Goal: Task Accomplishment & Management: Use online tool/utility

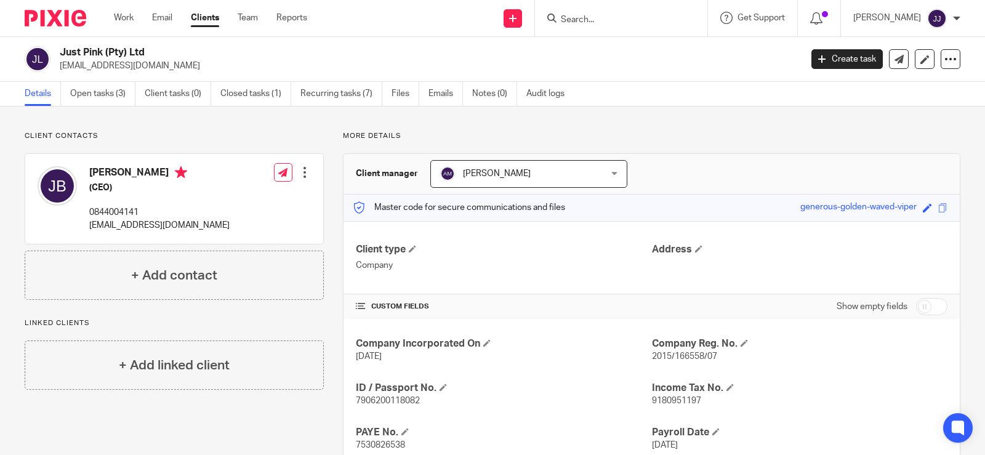
click at [577, 18] on input "Search" at bounding box center [615, 20] width 111 height 11
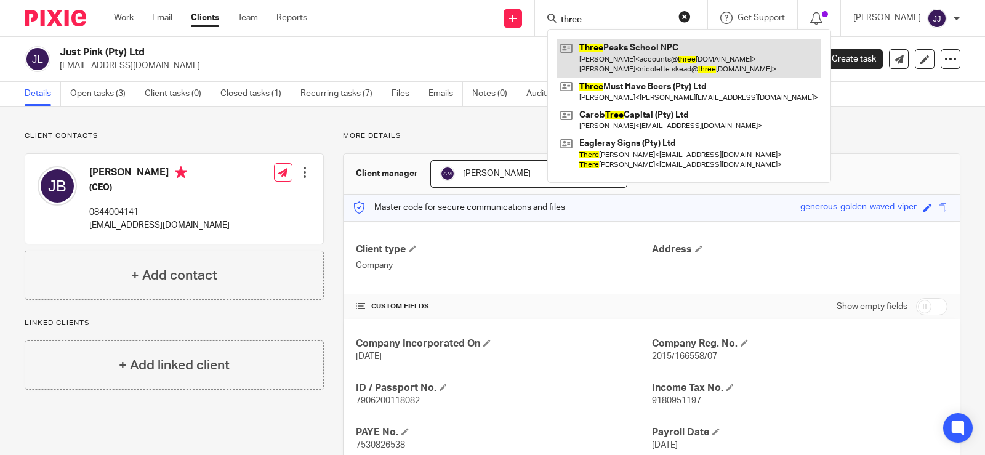
type input "three"
click at [715, 65] on link at bounding box center [689, 58] width 264 height 38
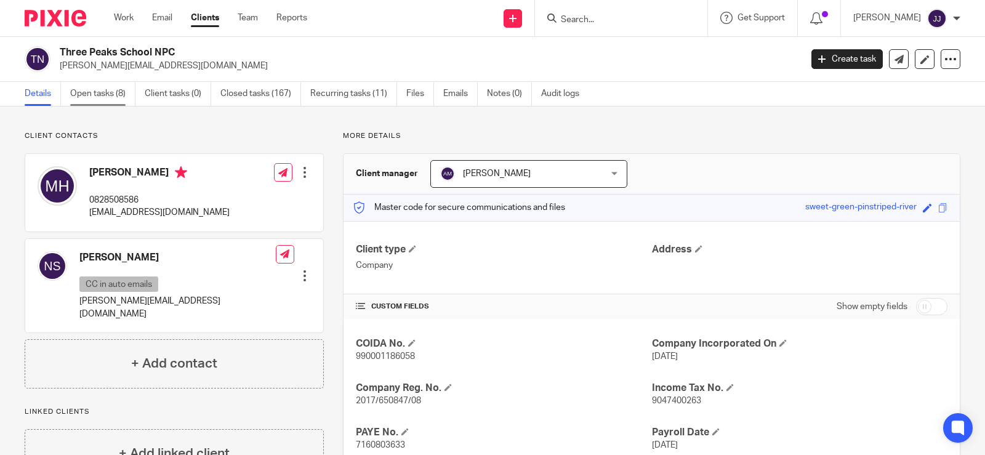
click at [107, 94] on link "Open tasks (8)" at bounding box center [102, 94] width 65 height 24
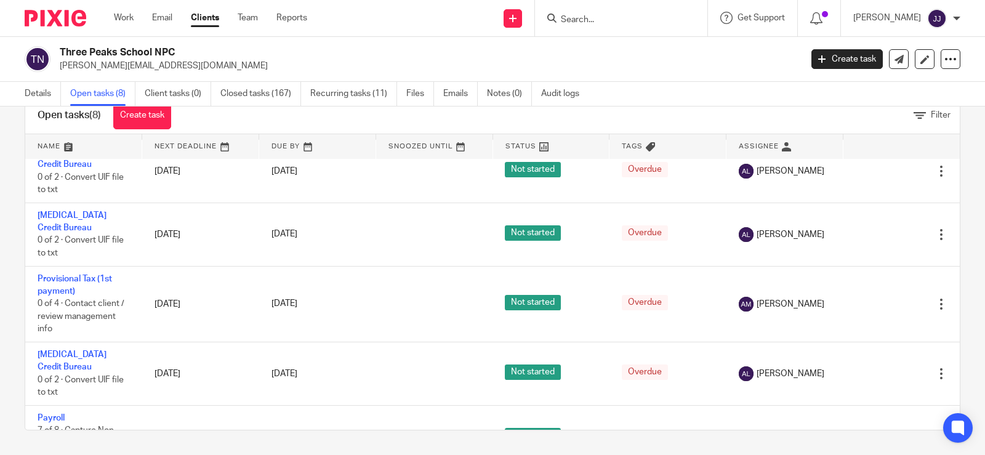
scroll to position [236, 0]
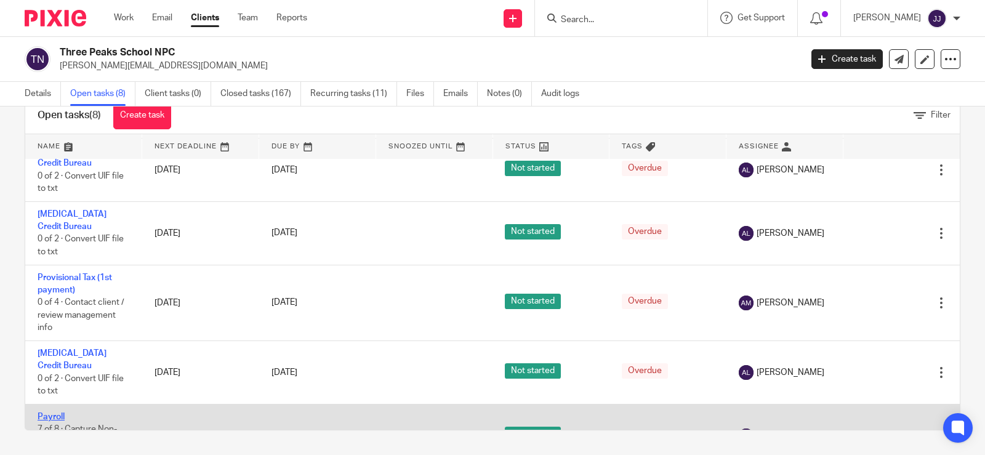
click at [44, 412] on link "Payroll" at bounding box center [51, 416] width 27 height 9
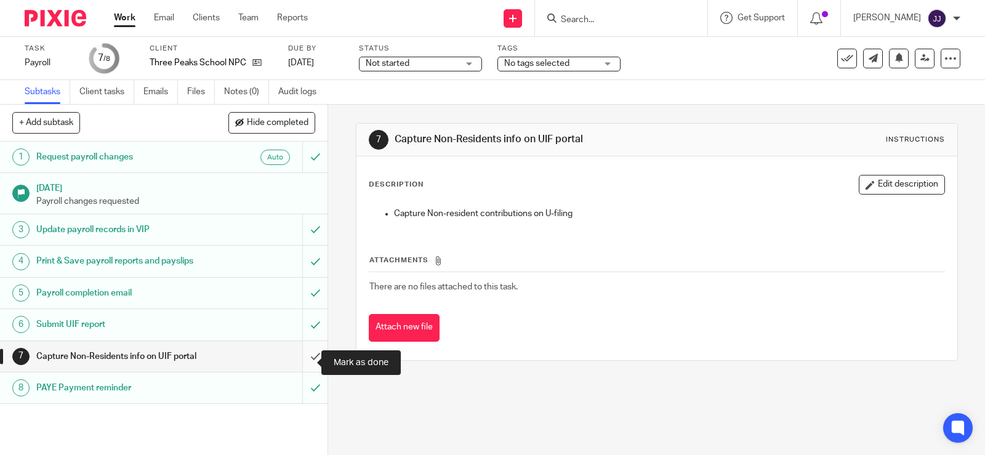
click at [308, 360] on input "submit" at bounding box center [163, 356] width 327 height 31
